Goal: Information Seeking & Learning: Check status

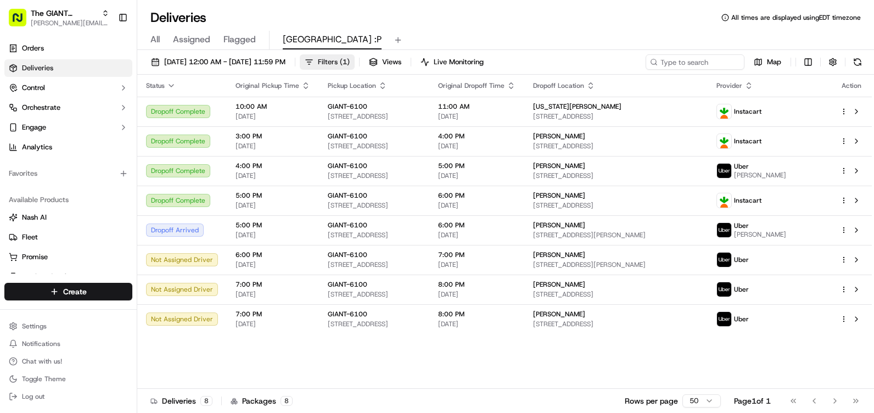
click at [350, 59] on span "Filters ( 1 )" at bounding box center [334, 62] width 32 height 10
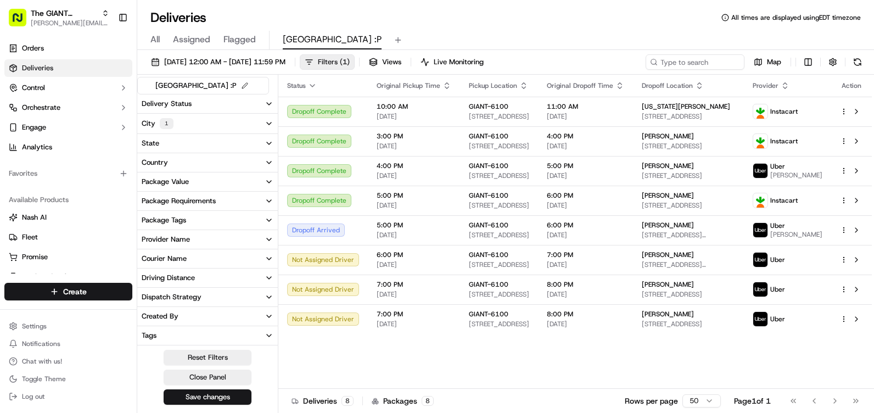
click at [350, 59] on span "Filters ( 1 )" at bounding box center [334, 62] width 32 height 10
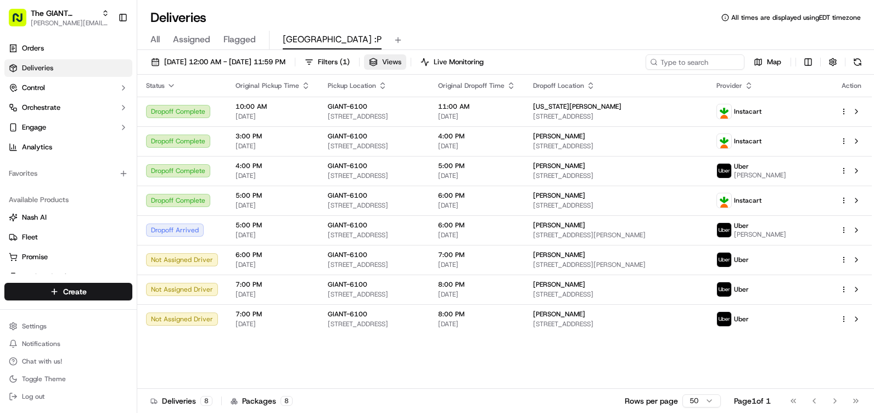
click at [401, 59] on span "Views" at bounding box center [391, 62] width 19 height 10
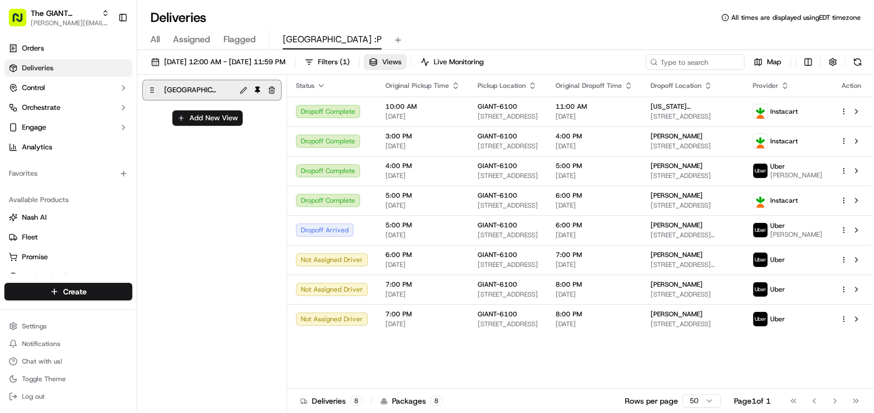
click at [401, 59] on span "Views" at bounding box center [391, 62] width 19 height 10
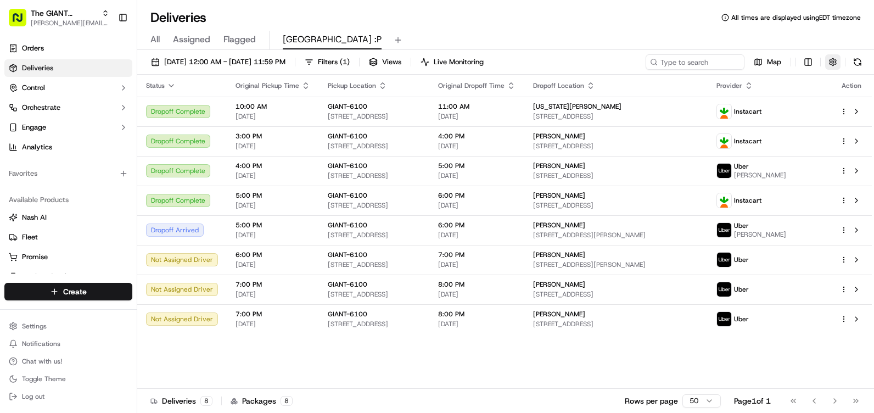
click at [838, 65] on button "button" at bounding box center [832, 61] width 15 height 15
click at [168, 85] on icon "button" at bounding box center [171, 85] width 9 height 9
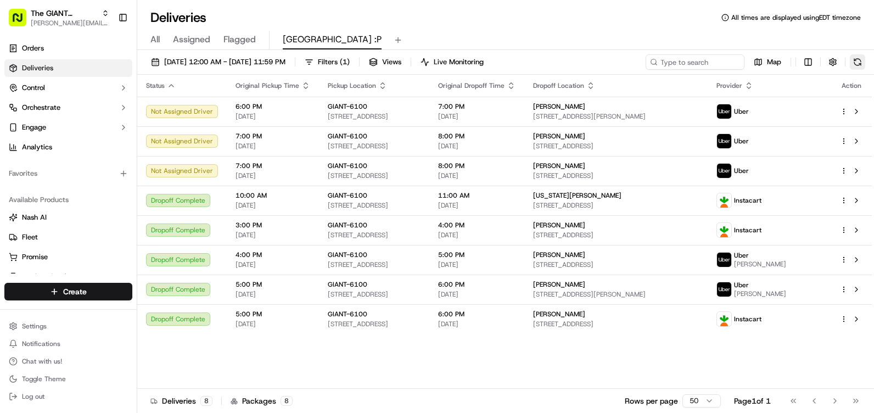
click at [858, 63] on button at bounding box center [857, 61] width 15 height 15
click at [860, 63] on button at bounding box center [857, 61] width 15 height 15
click at [862, 64] on button at bounding box center [857, 61] width 15 height 15
